Goal: Task Accomplishment & Management: Manage account settings

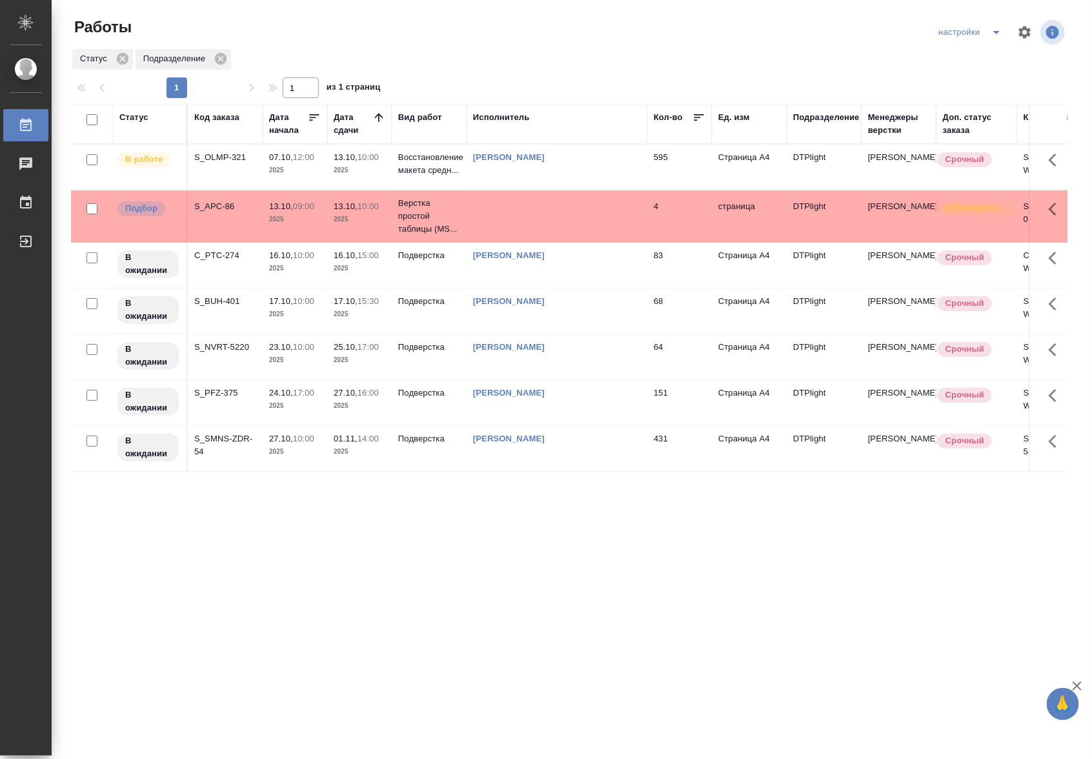
click at [649, 169] on td "595" at bounding box center [679, 167] width 65 height 45
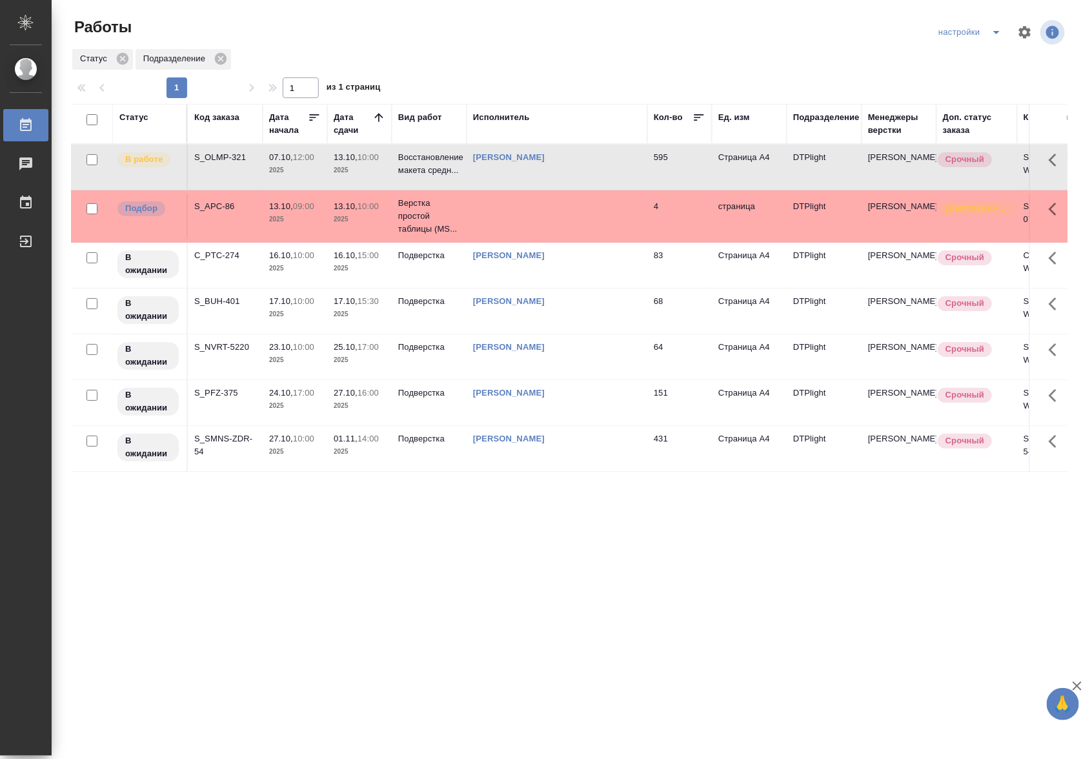
click at [649, 169] on td "595" at bounding box center [679, 167] width 65 height 45
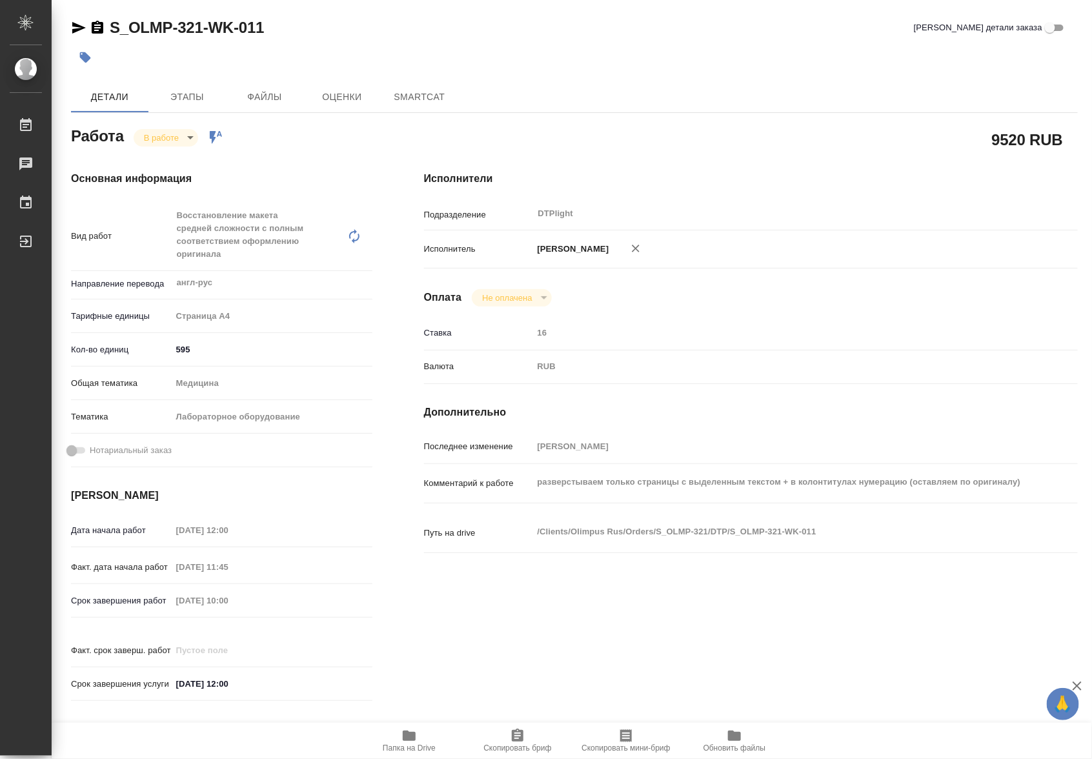
type textarea "x"
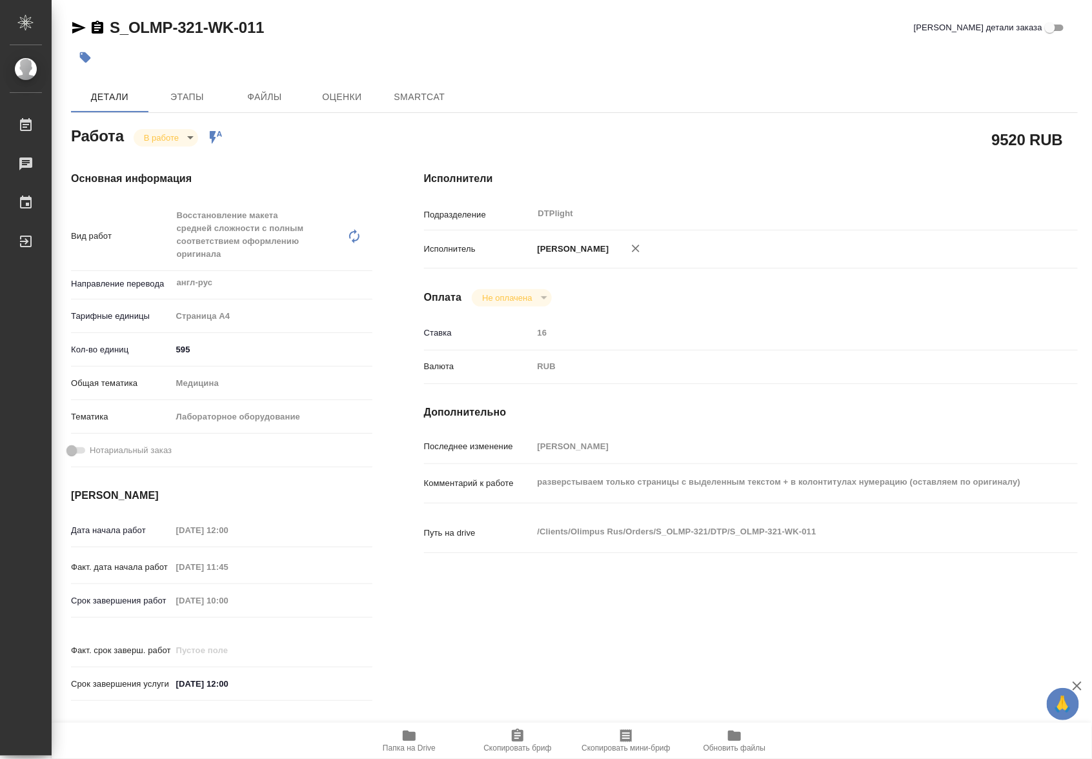
type textarea "x"
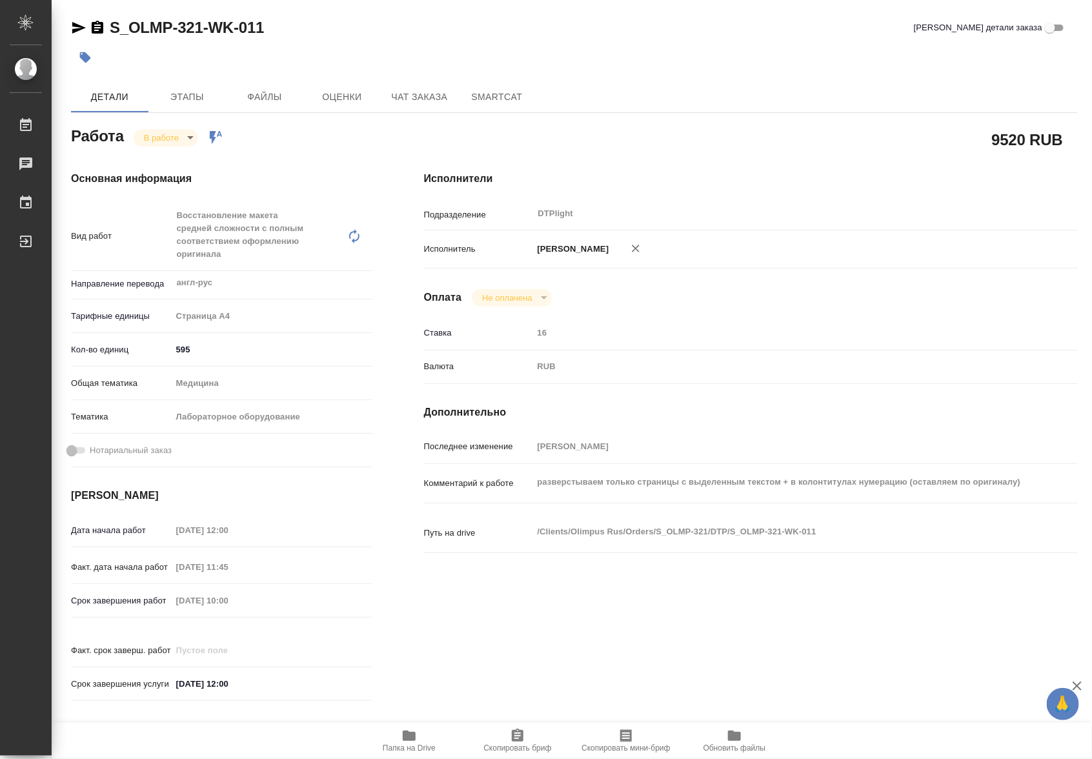
type textarea "x"
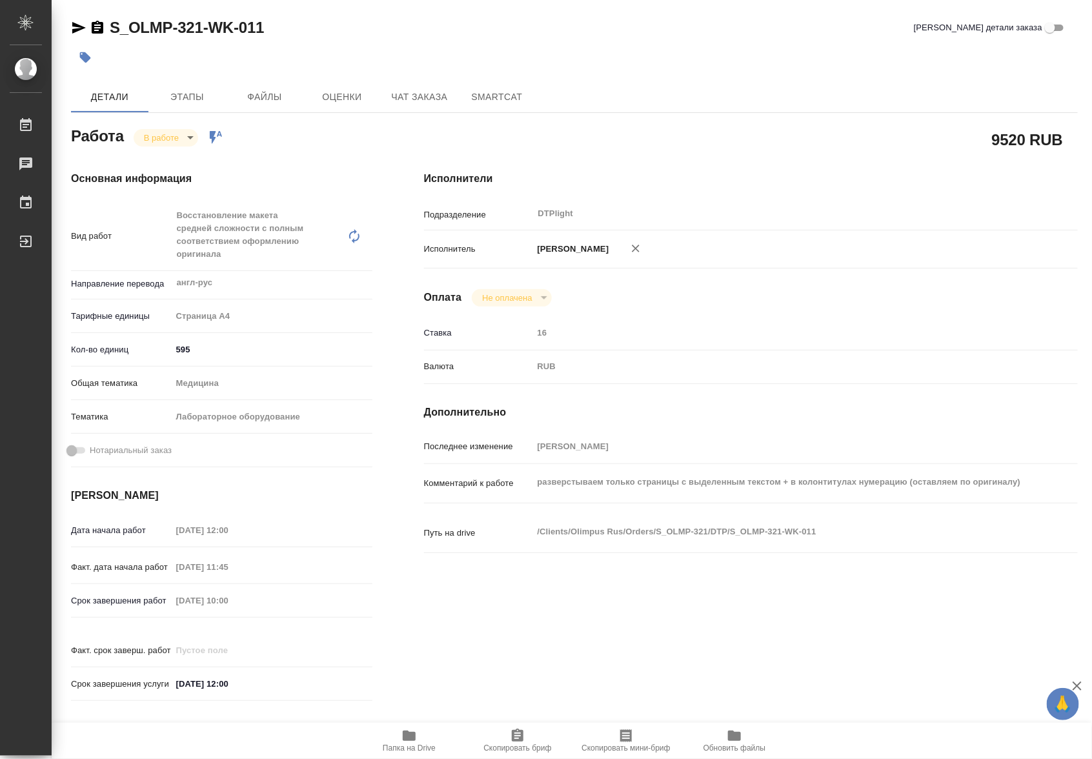
type textarea "x"
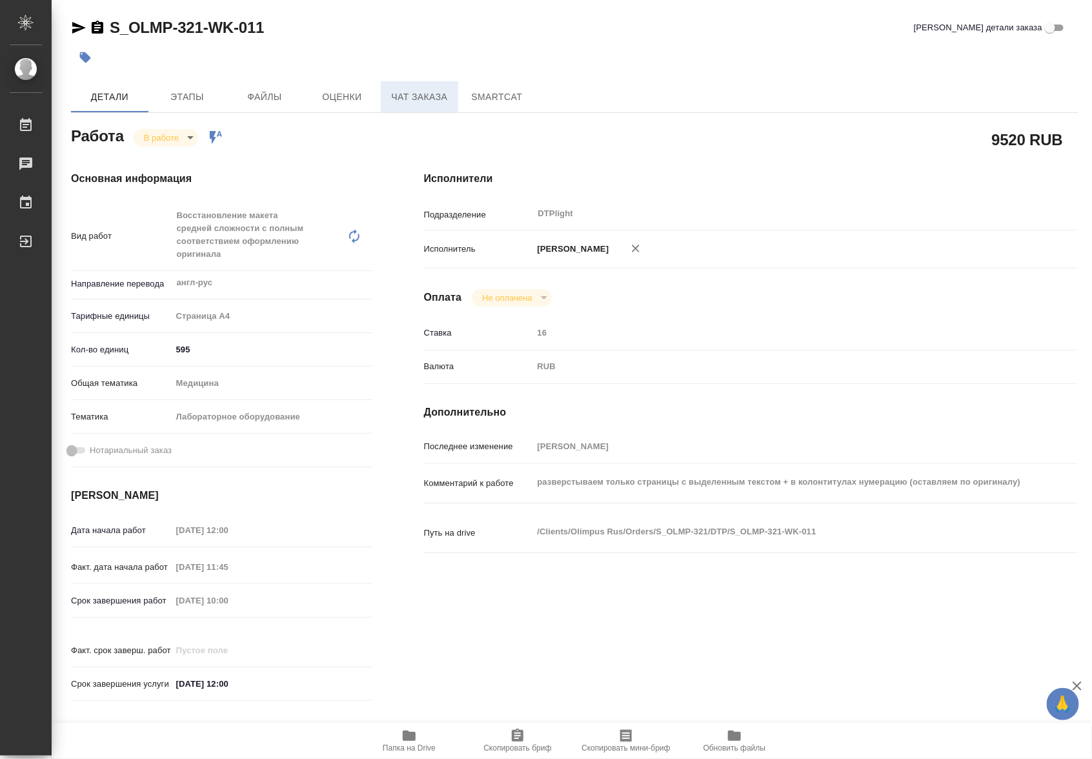
click at [441, 101] on span "Чат заказа" at bounding box center [419, 97] width 62 height 16
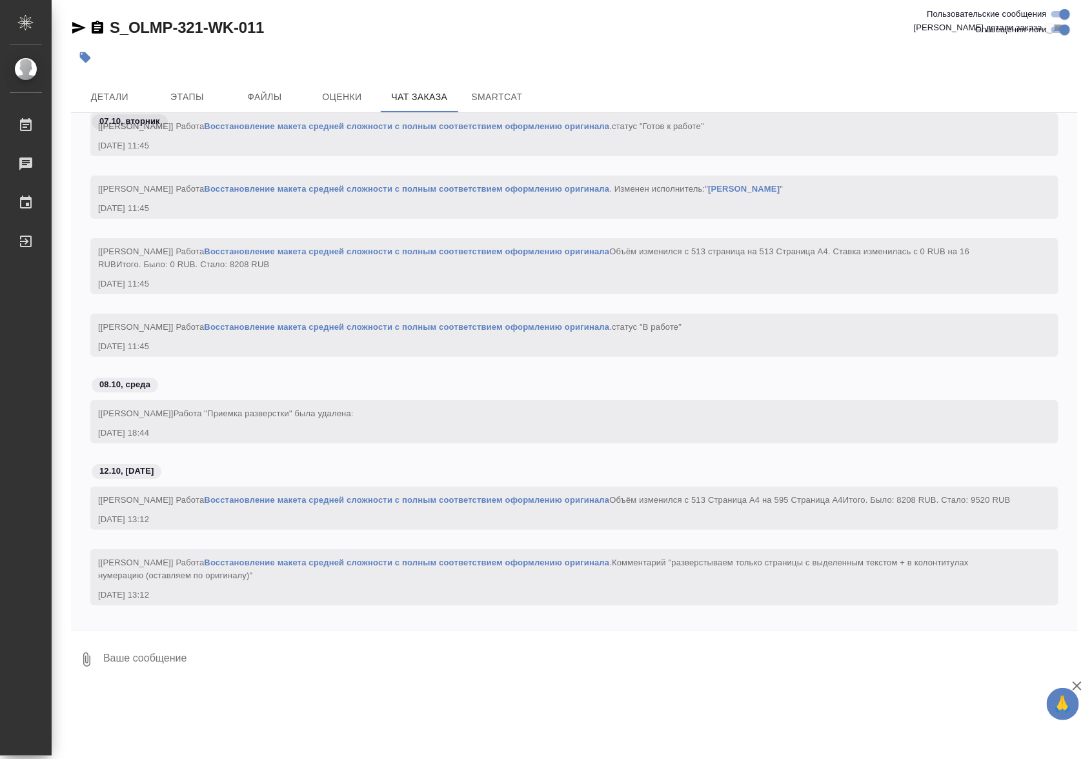
scroll to position [3846, 0]
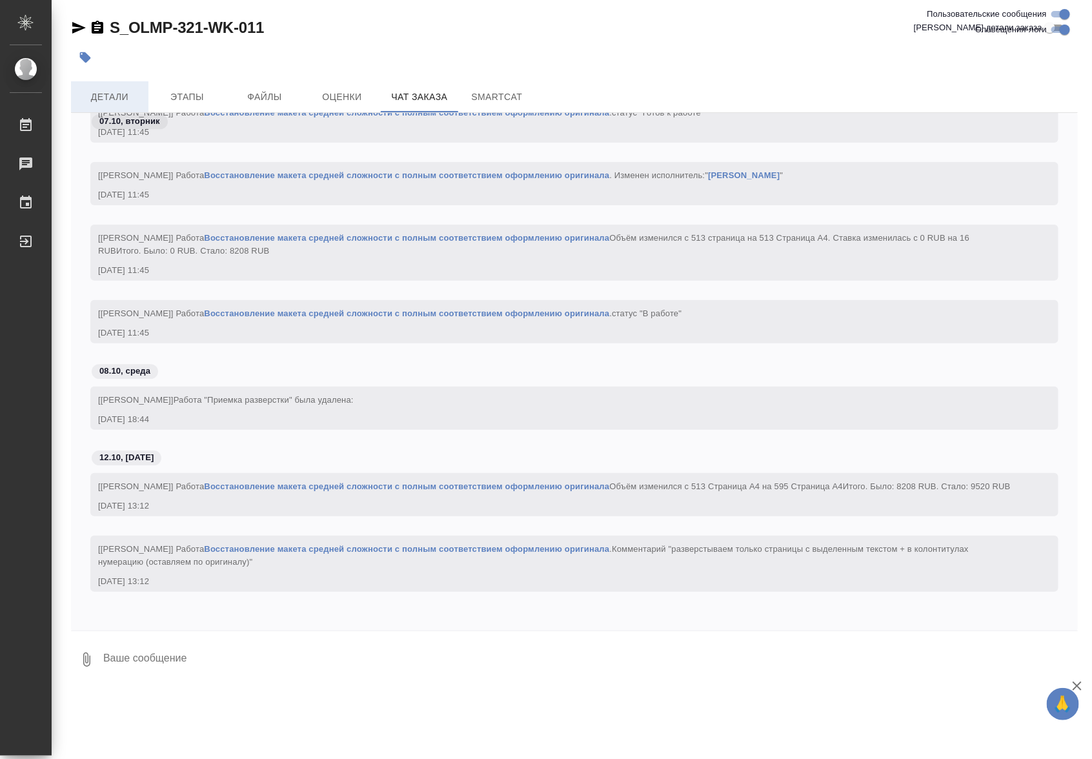
click at [125, 92] on span "Детали" at bounding box center [110, 97] width 62 height 16
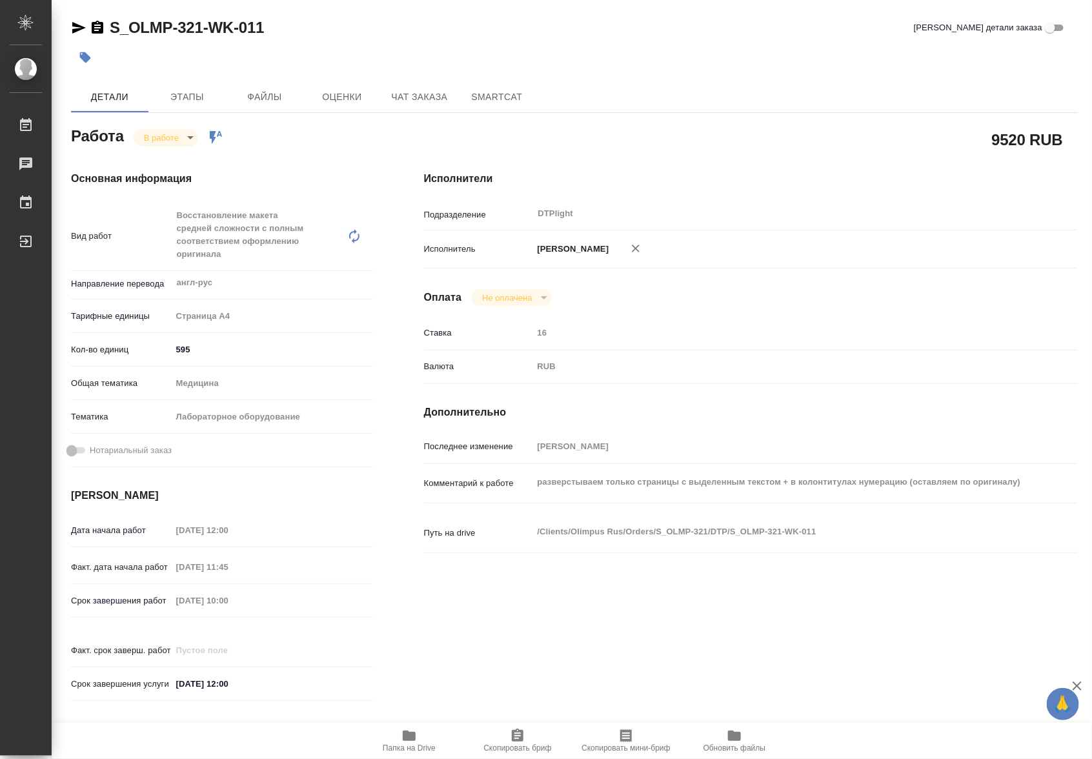
type textarea "x"
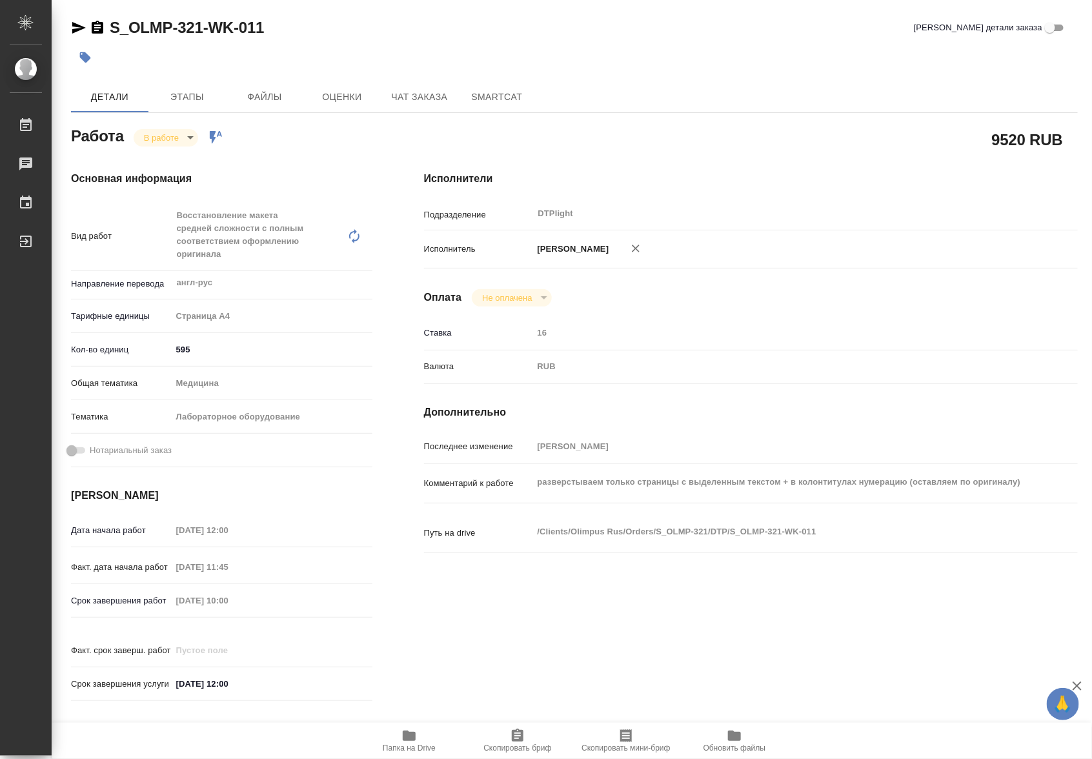
type textarea "x"
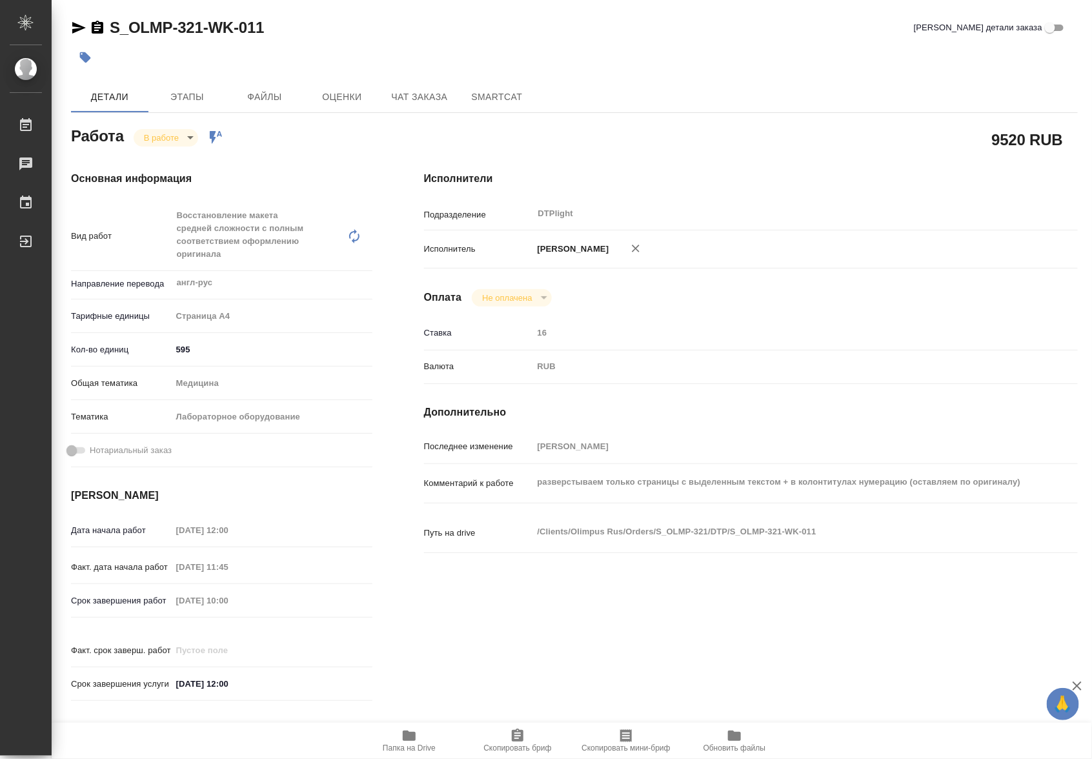
type textarea "x"
